Goal: Register for event/course

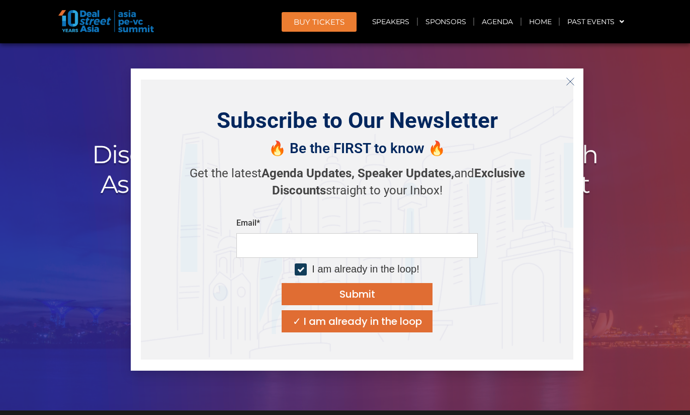
click at [569, 74] on button "Close" at bounding box center [570, 81] width 16 height 16
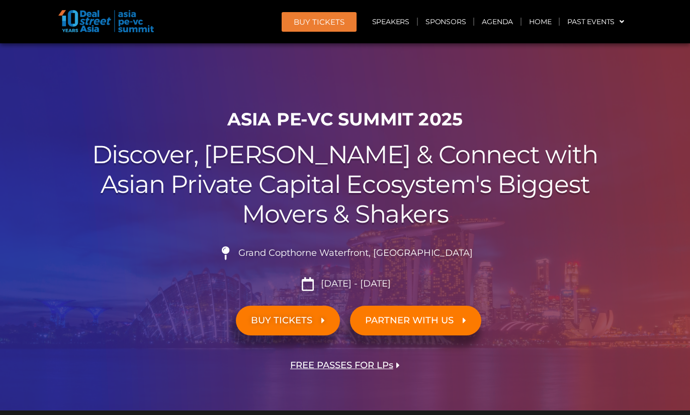
click at [313, 323] on span "BUY TICKETS" at bounding box center [288, 320] width 74 height 10
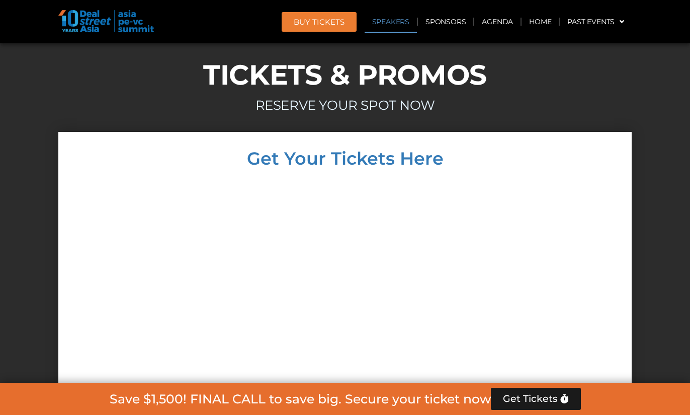
scroll to position [8868, 0]
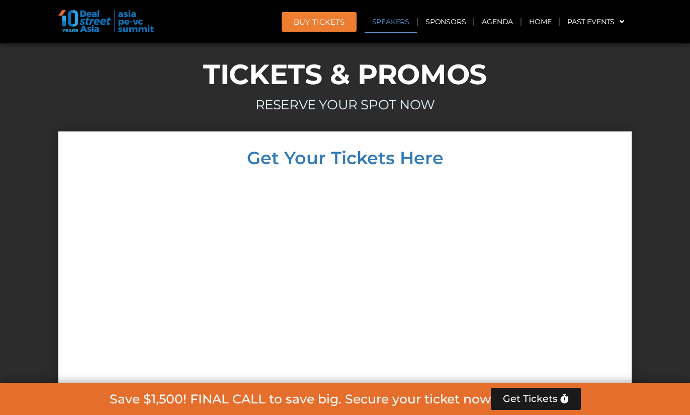
drag, startPoint x: 168, startPoint y: 268, endPoint x: -43, endPoint y: 298, distance: 212.9
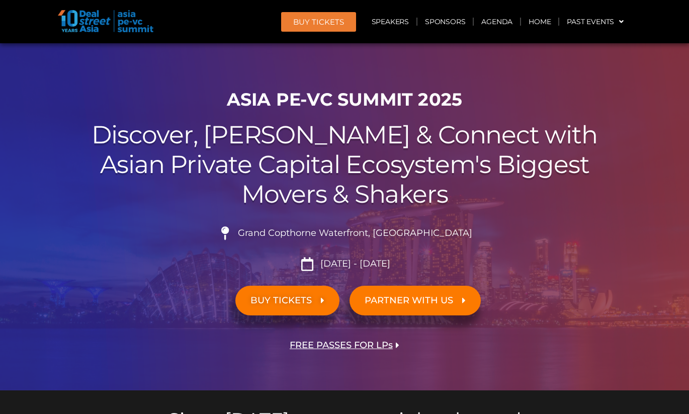
scroll to position [21, 0]
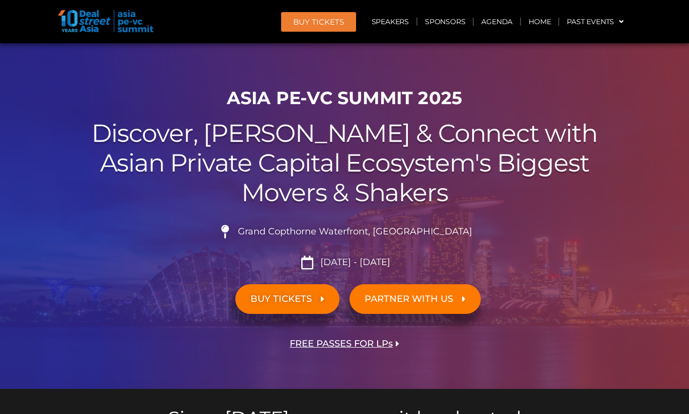
click at [279, 298] on span "BUY TICKETS" at bounding box center [281, 299] width 61 height 10
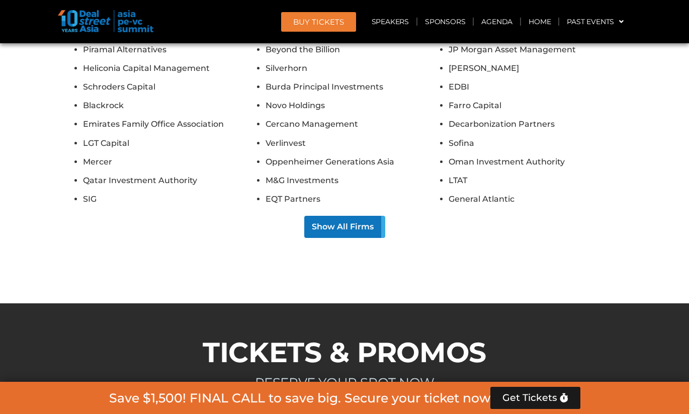
scroll to position [8594, 0]
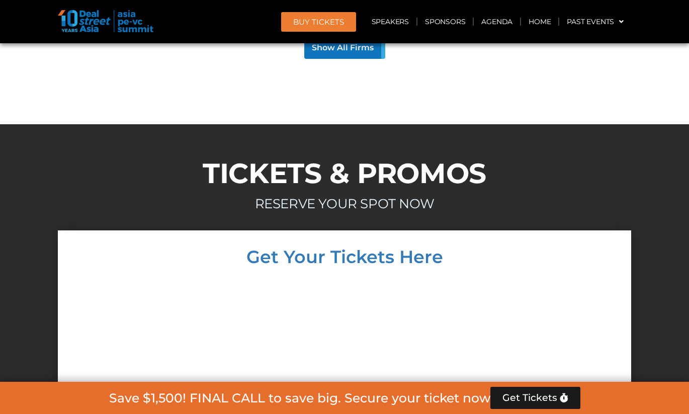
scroll to position [8770, 0]
